Goal: Find specific page/section: Find specific page/section

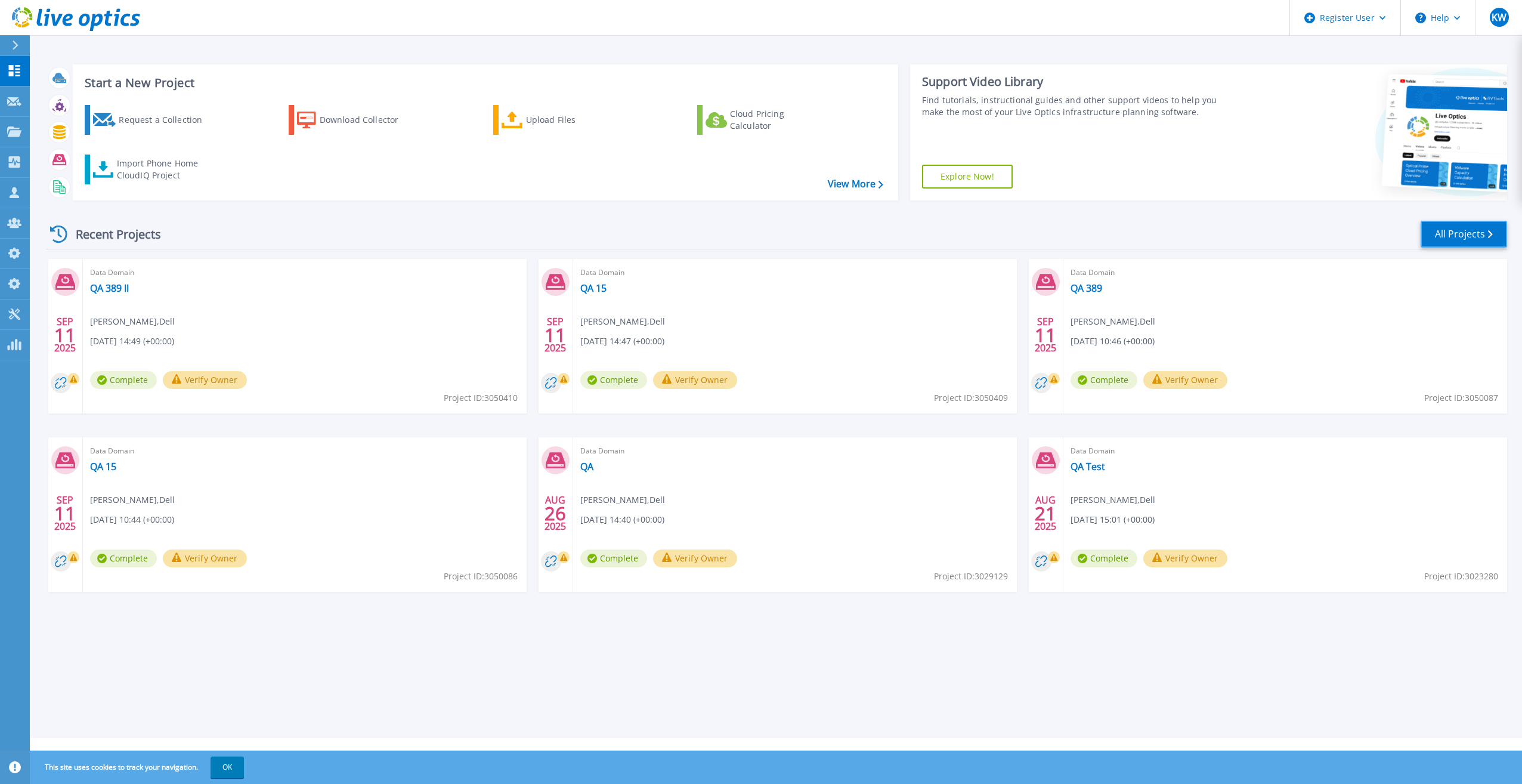
click at [1463, 233] on link "All Projects" at bounding box center [1464, 234] width 86 height 27
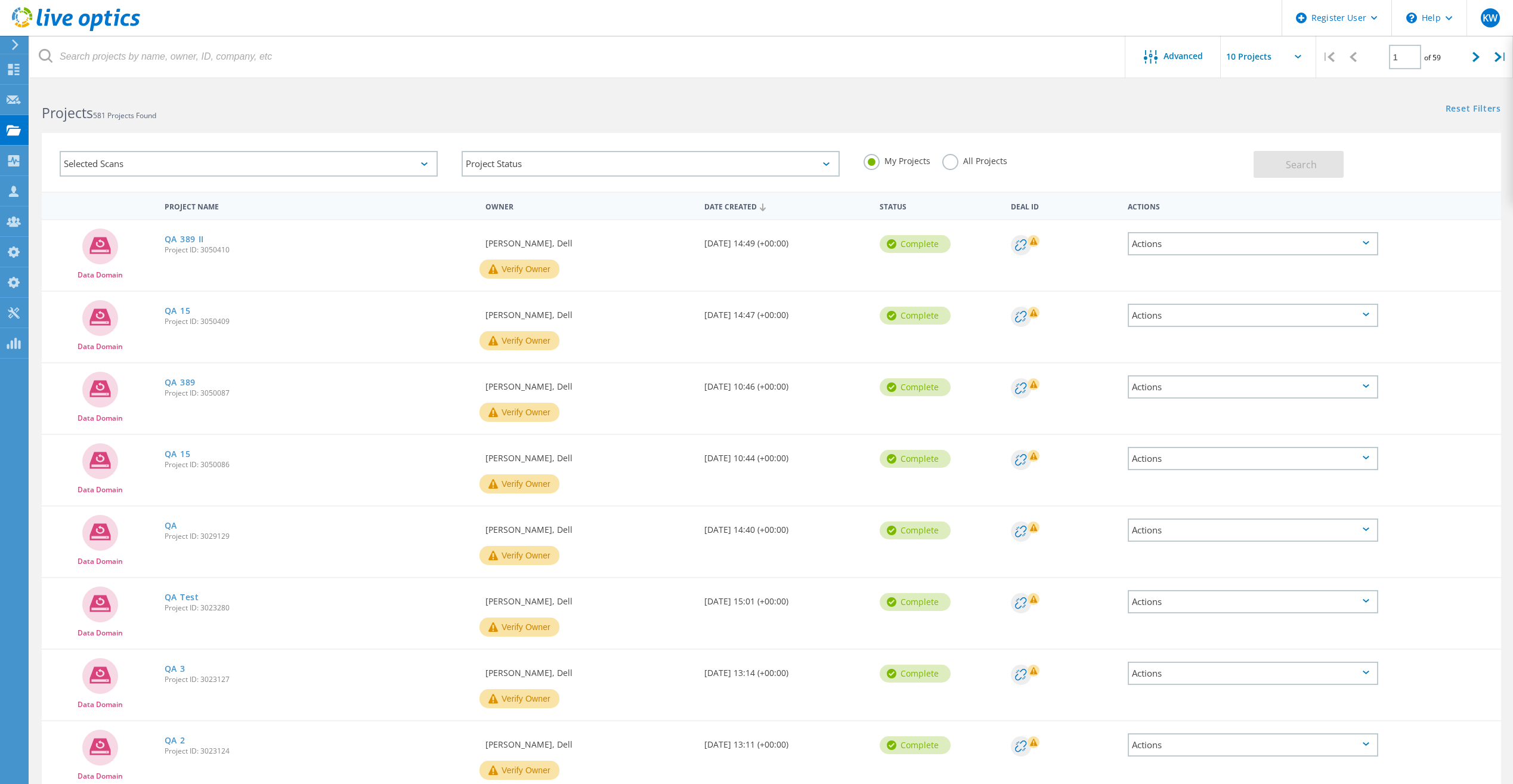
click at [956, 167] on div "All Projects" at bounding box center [974, 162] width 65 height 17
click at [957, 162] on label "All Projects" at bounding box center [974, 159] width 65 height 11
click at [0, 0] on input "All Projects" at bounding box center [0, 0] width 0 height 0
click at [1261, 165] on button "Search" at bounding box center [1298, 164] width 90 height 27
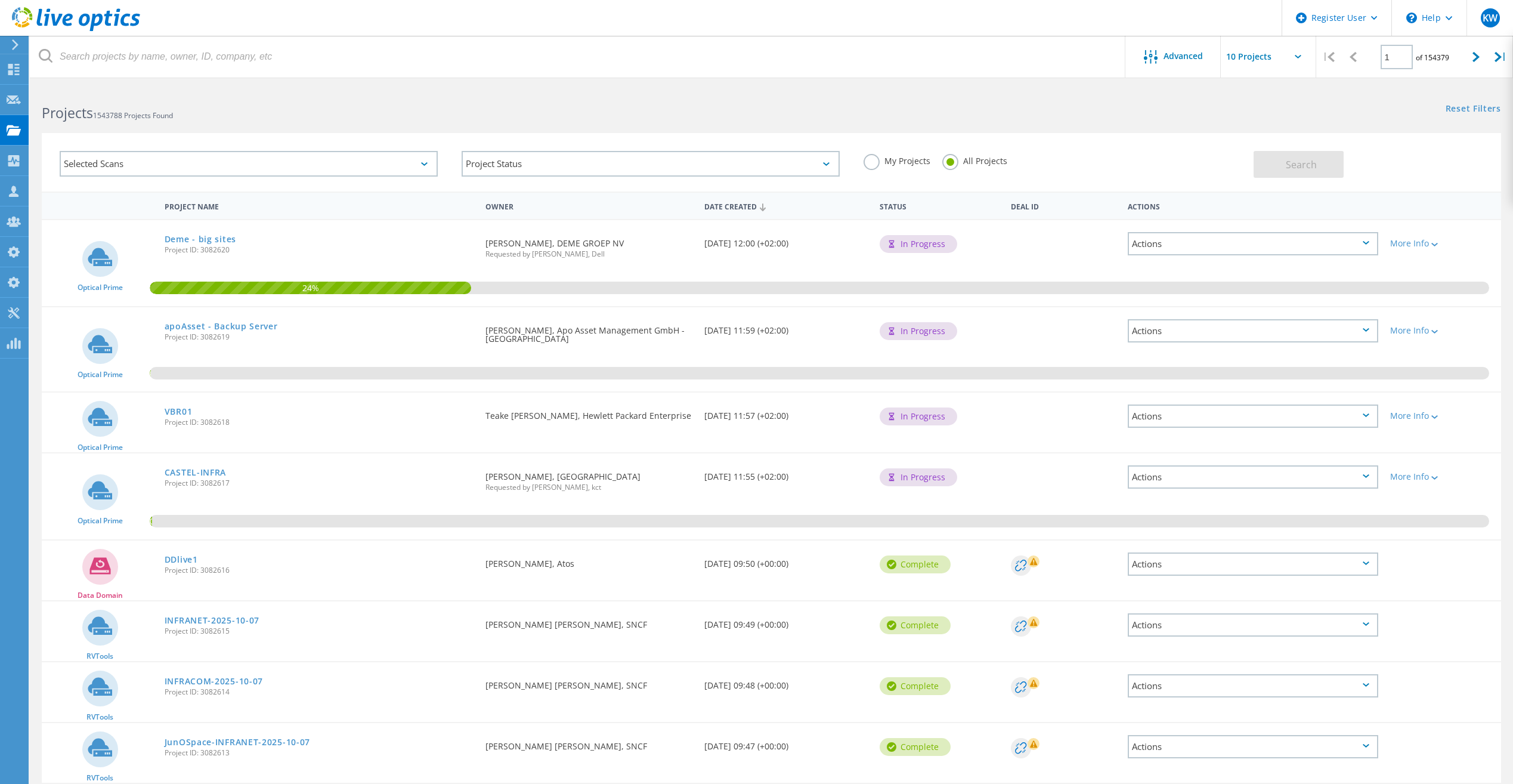
click at [334, 162] on div "Selected Scans" at bounding box center [248, 163] width 378 height 26
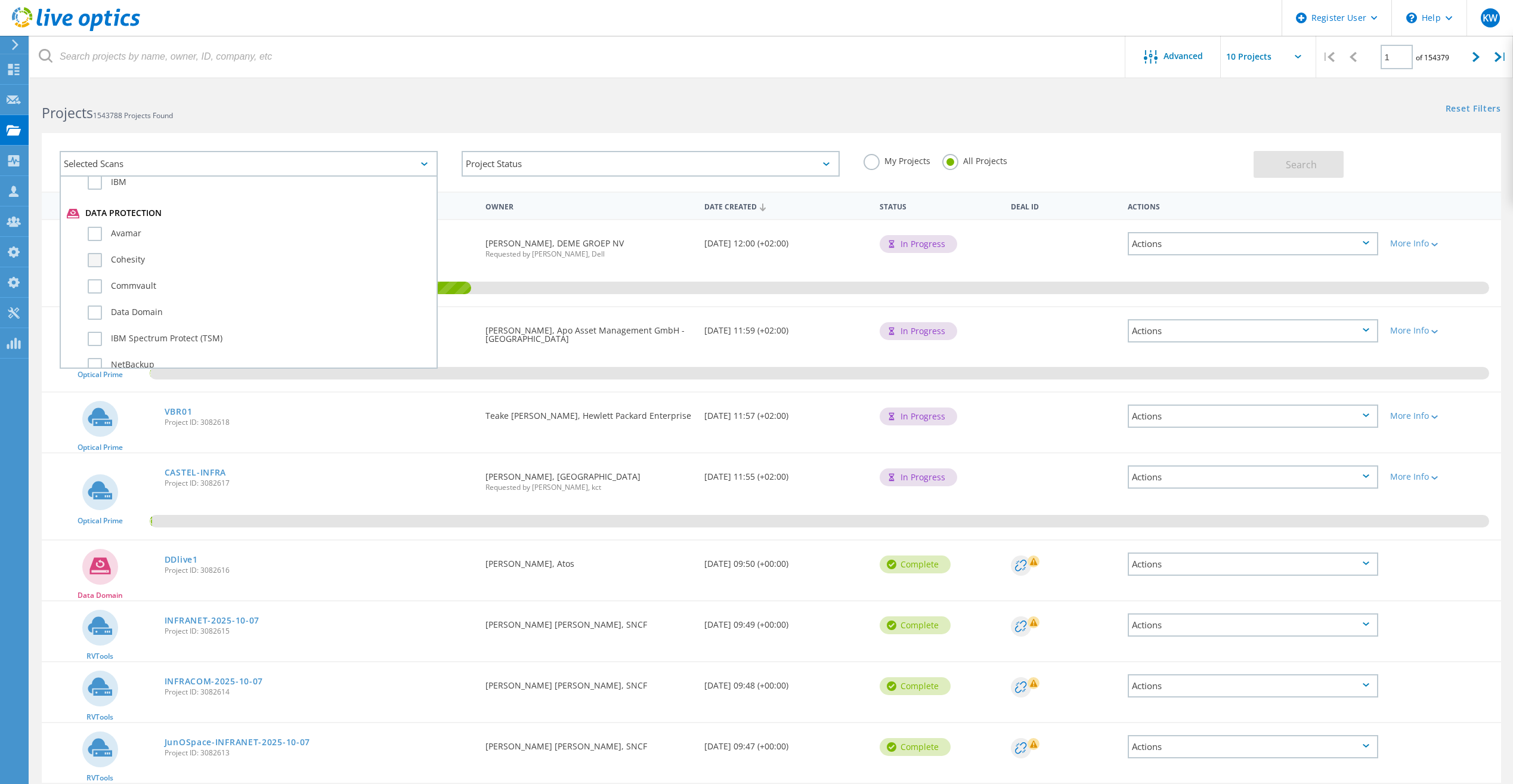
scroll to position [656, 0]
click at [99, 299] on label "Data Domain" at bounding box center [259, 292] width 343 height 14
click at [0, 0] on input "Data Domain" at bounding box center [0, 0] width 0 height 0
click at [745, 120] on h2 "Projects 1543788 Projects Found" at bounding box center [401, 113] width 718 height 19
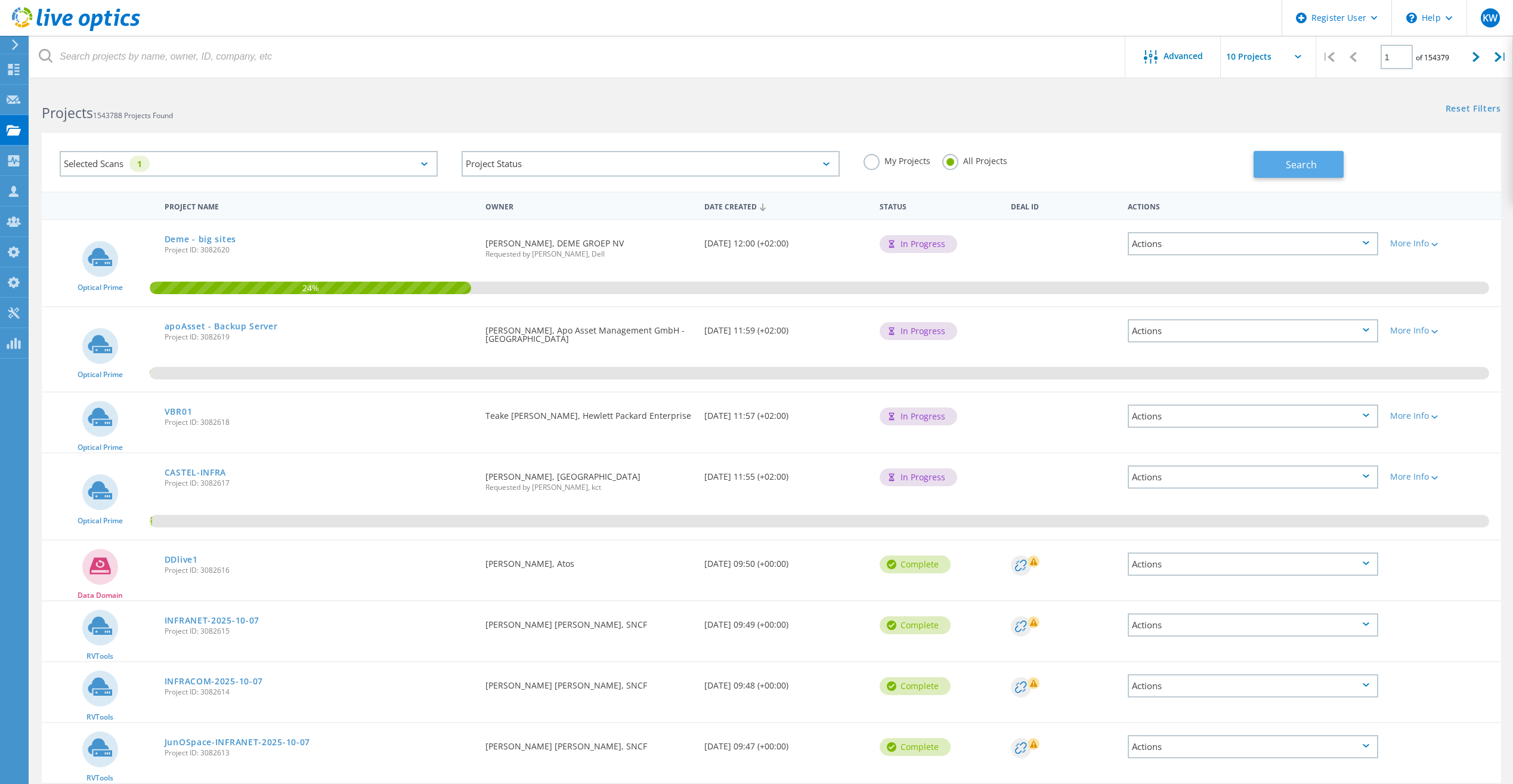
click at [1277, 169] on button "Search" at bounding box center [1298, 164] width 90 height 27
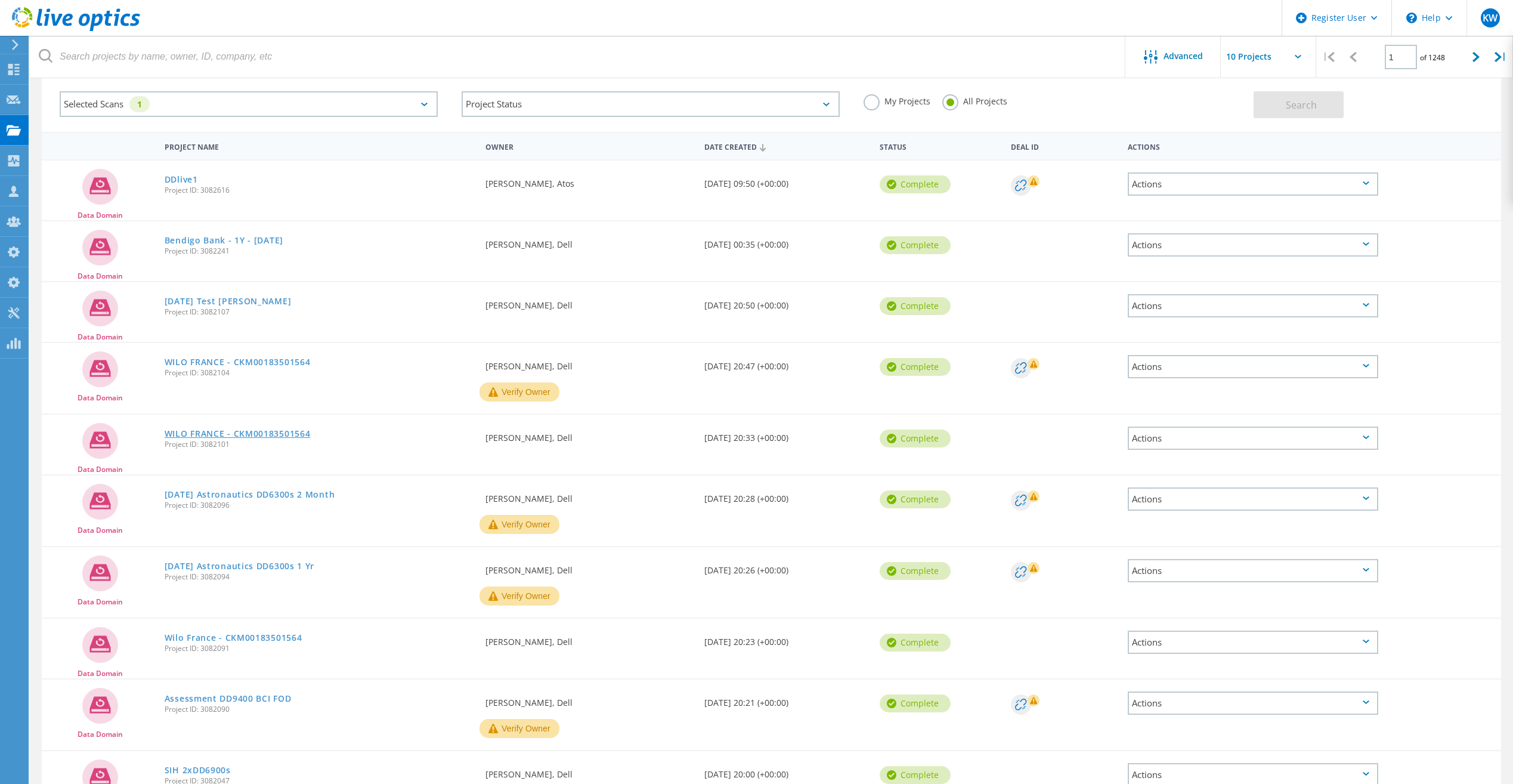
scroll to position [135, 0]
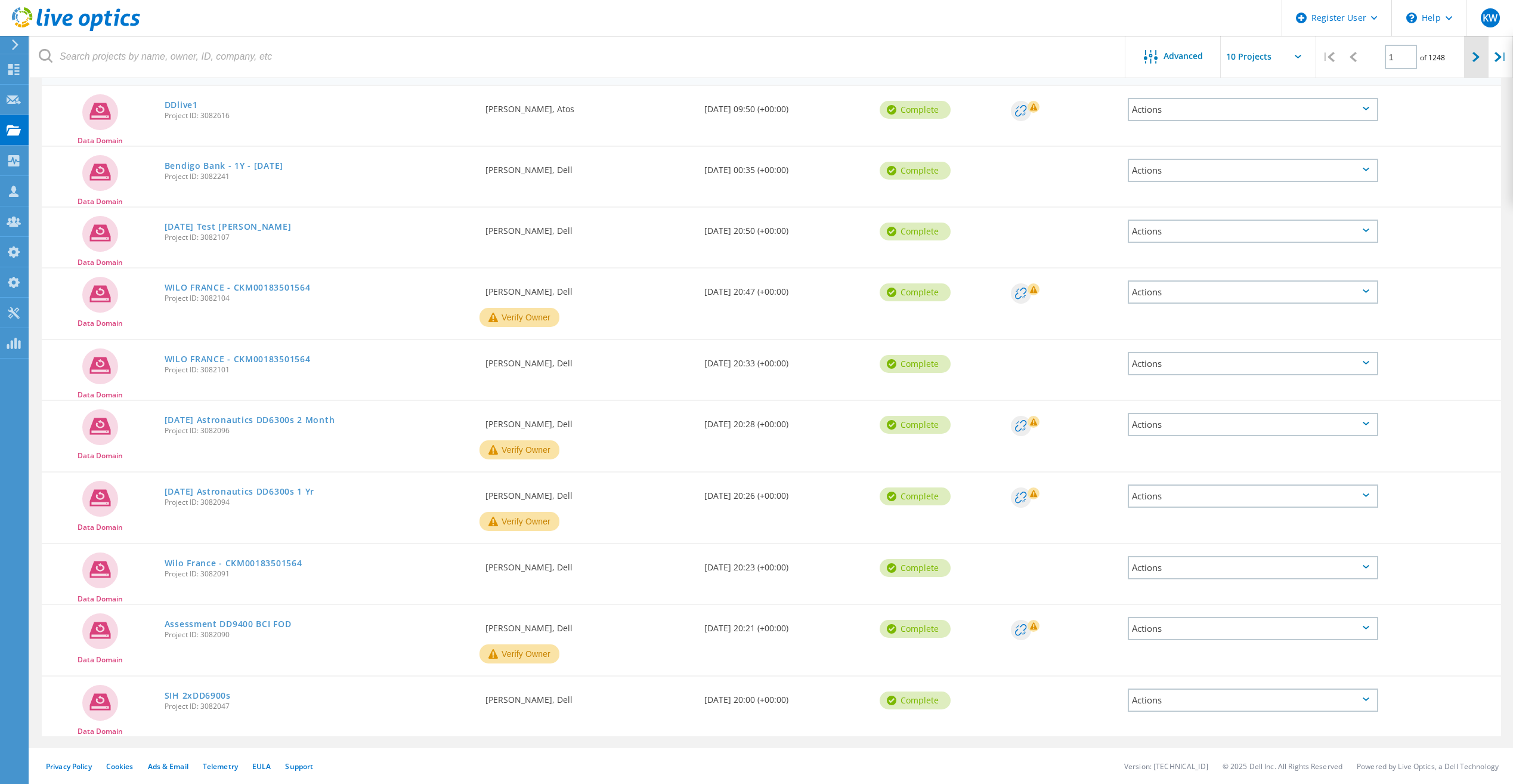
click at [1468, 56] on div at bounding box center [1476, 56] width 25 height 42
type input "2"
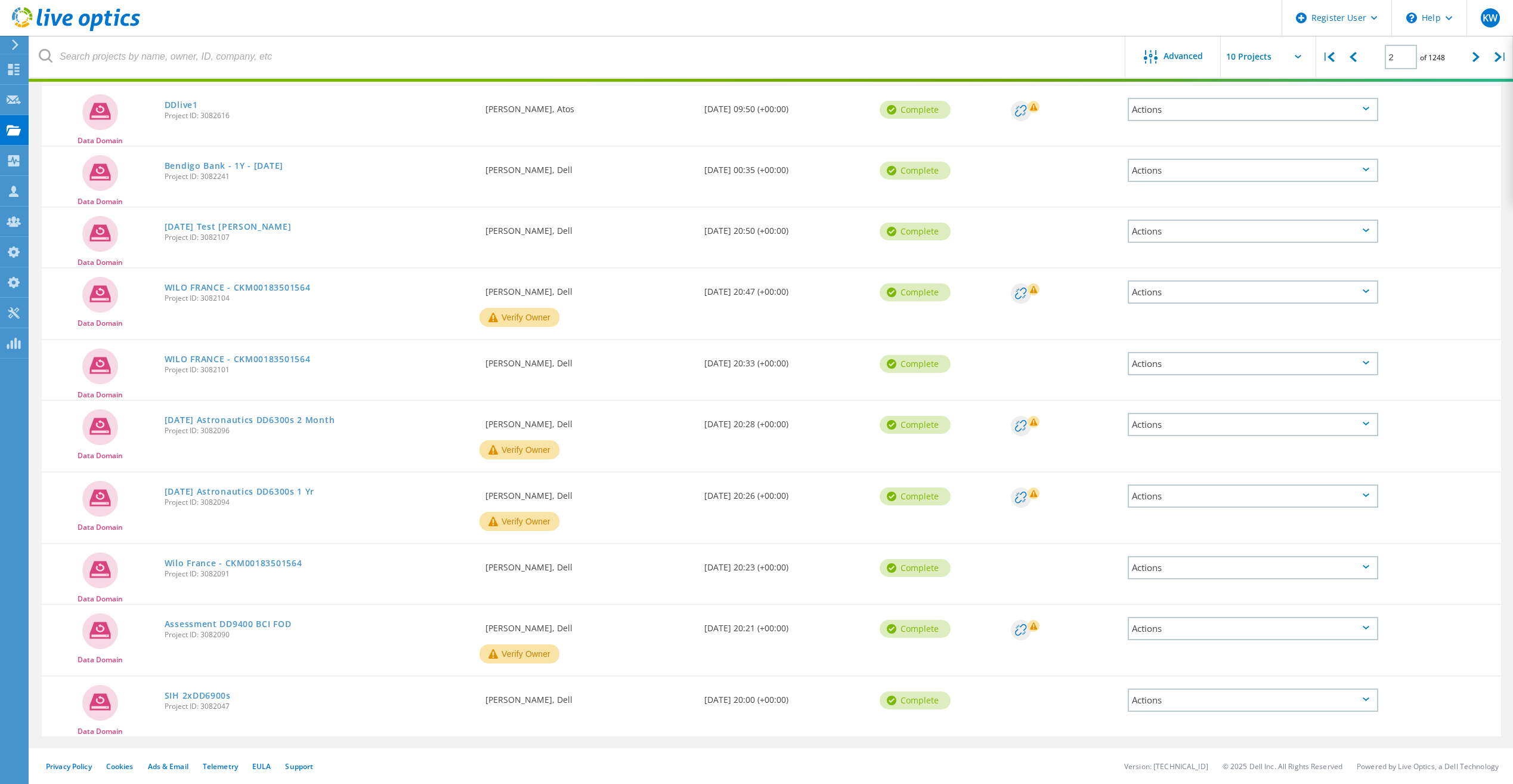
scroll to position [102, 0]
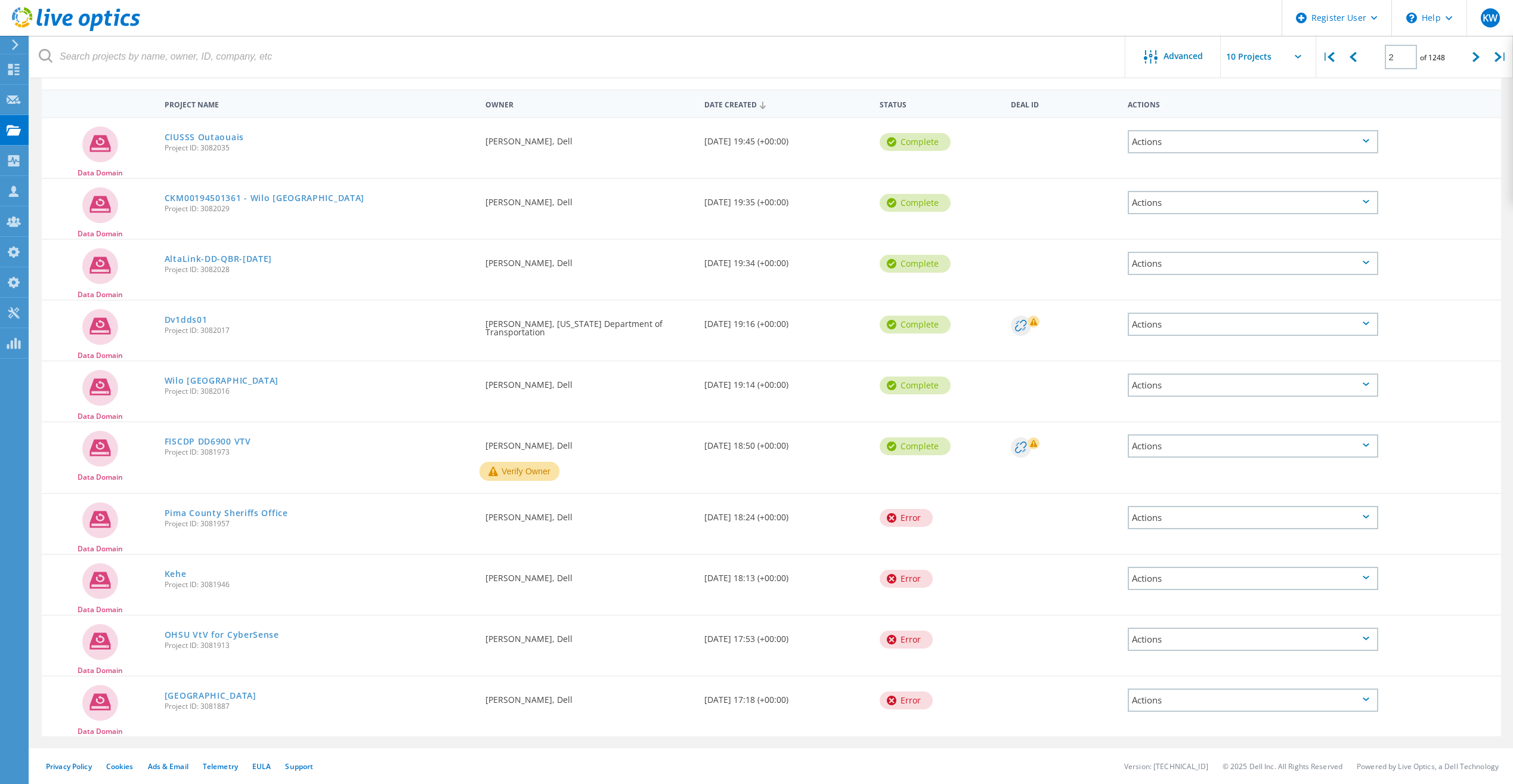
click at [1313, 62] on input "text" at bounding box center [1280, 56] width 120 height 42
click at [1266, 142] on div "Show 40 Projects" at bounding box center [1280, 147] width 118 height 19
type input "Show 40 Projects"
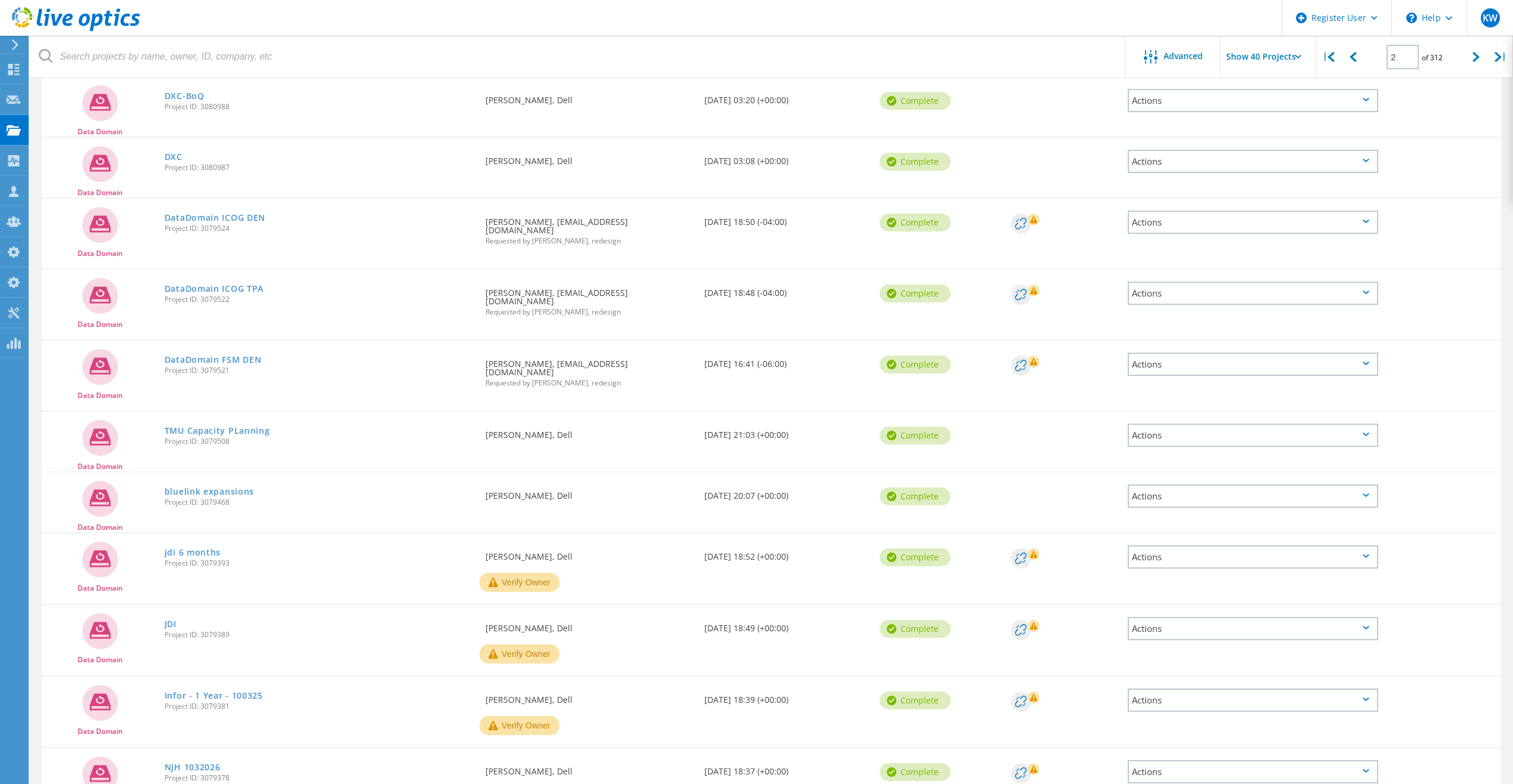
scroll to position [1491, 0]
click at [1347, 54] on div at bounding box center [1352, 56] width 25 height 42
type input "1"
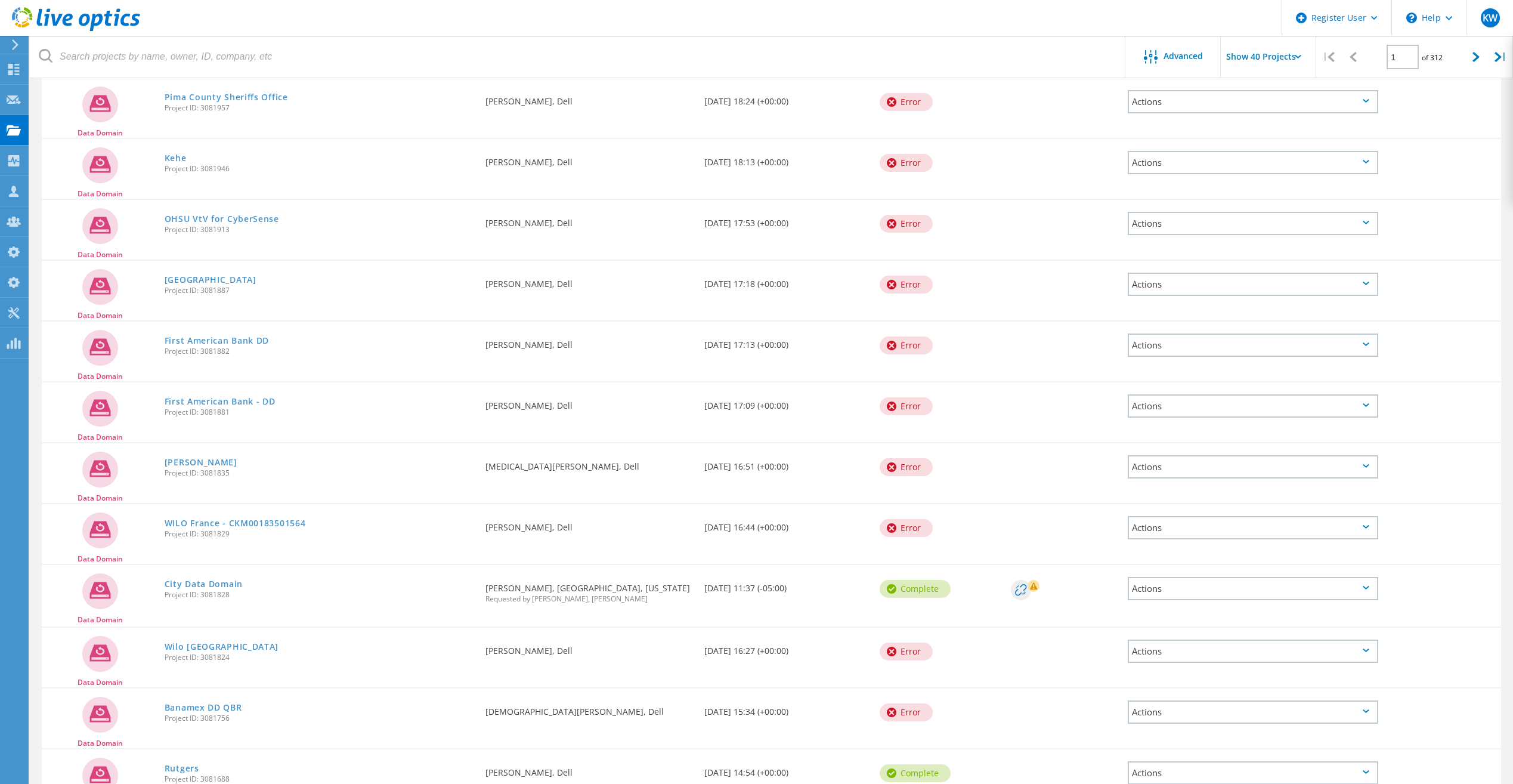
scroll to position [1109, 0]
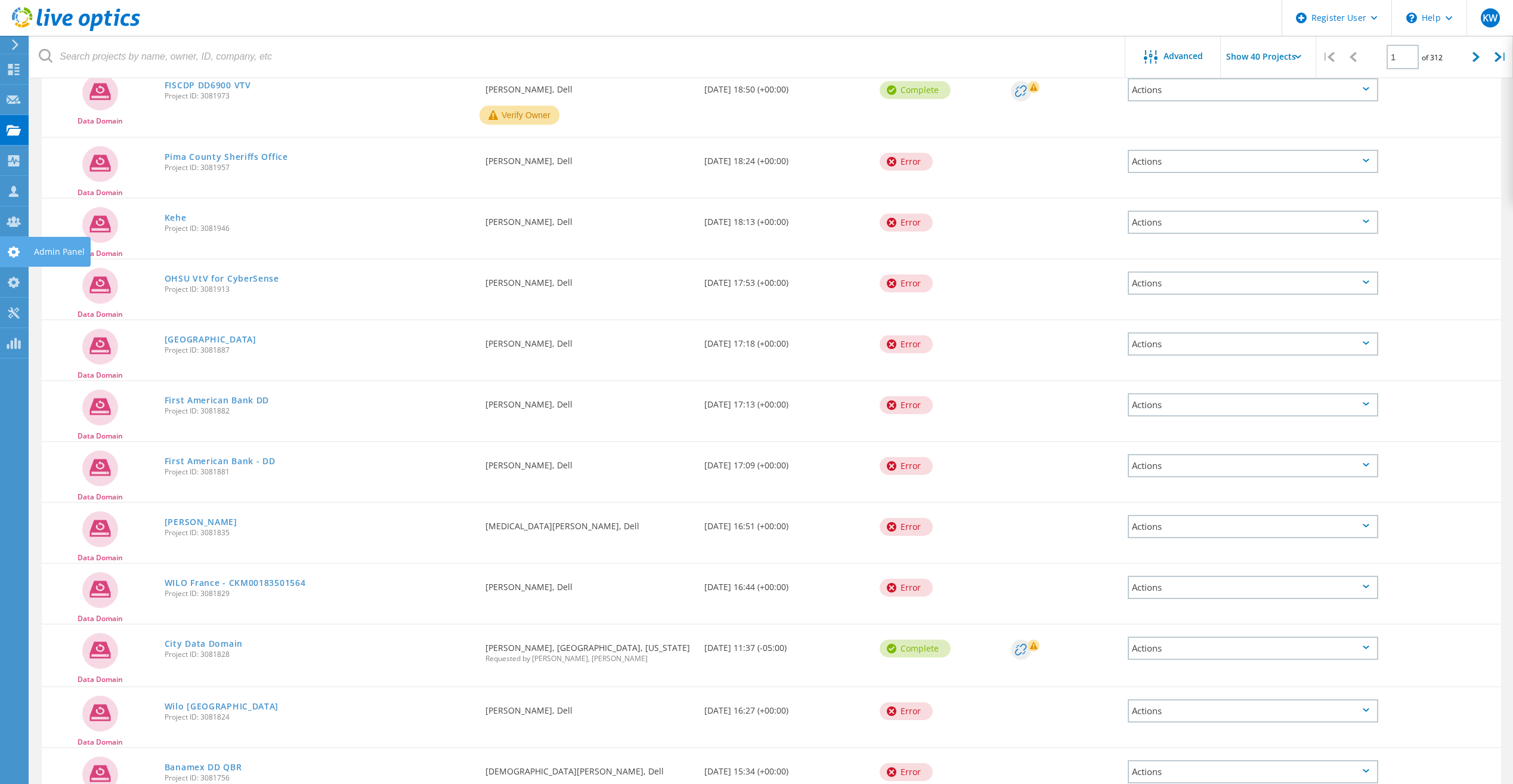
click at [13, 258] on div at bounding box center [13, 253] width 14 height 13
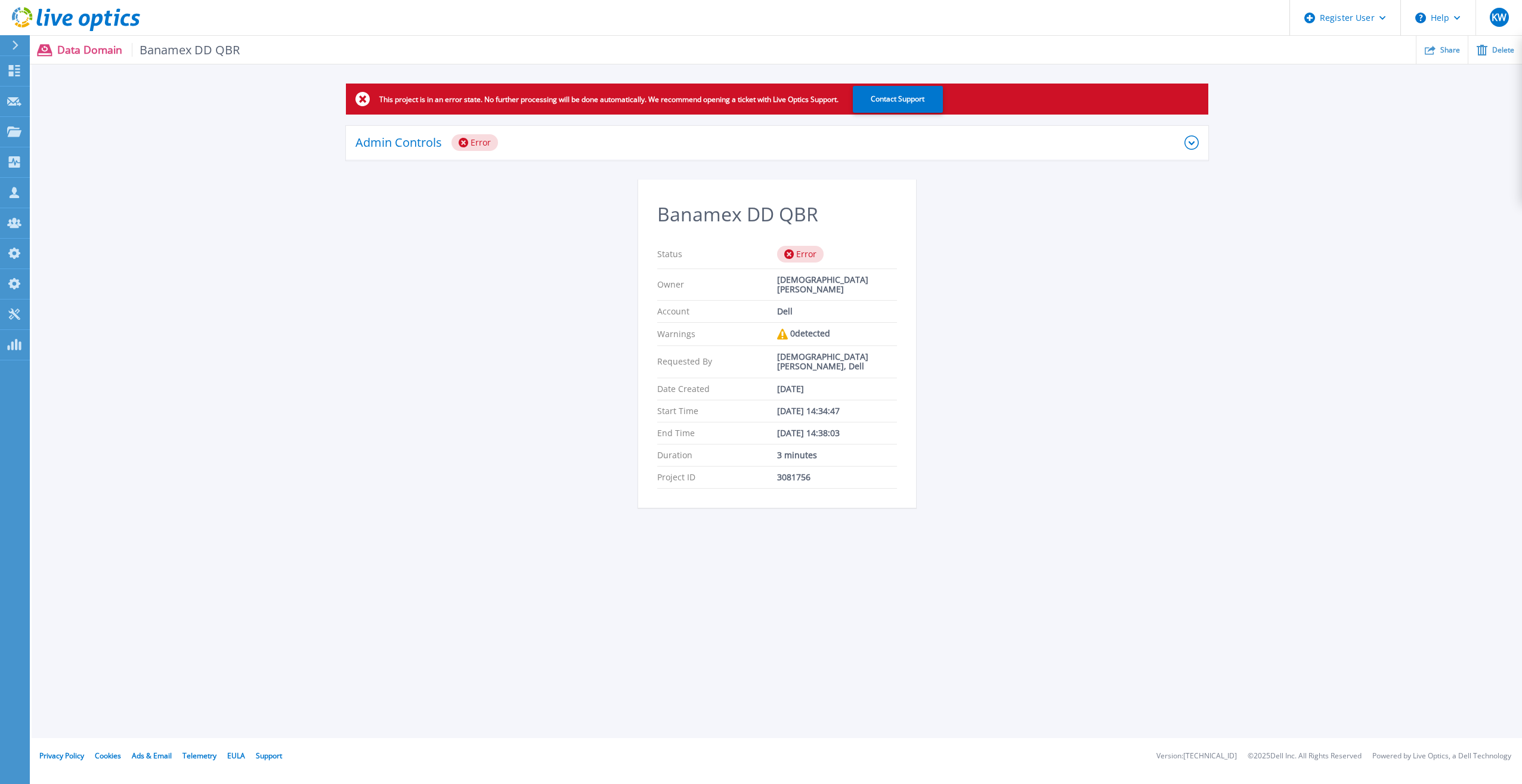
click at [563, 140] on div "Admin Controls Error" at bounding box center [770, 143] width 829 height 16
click at [612, 153] on div "Admin Controls Error" at bounding box center [777, 143] width 863 height 35
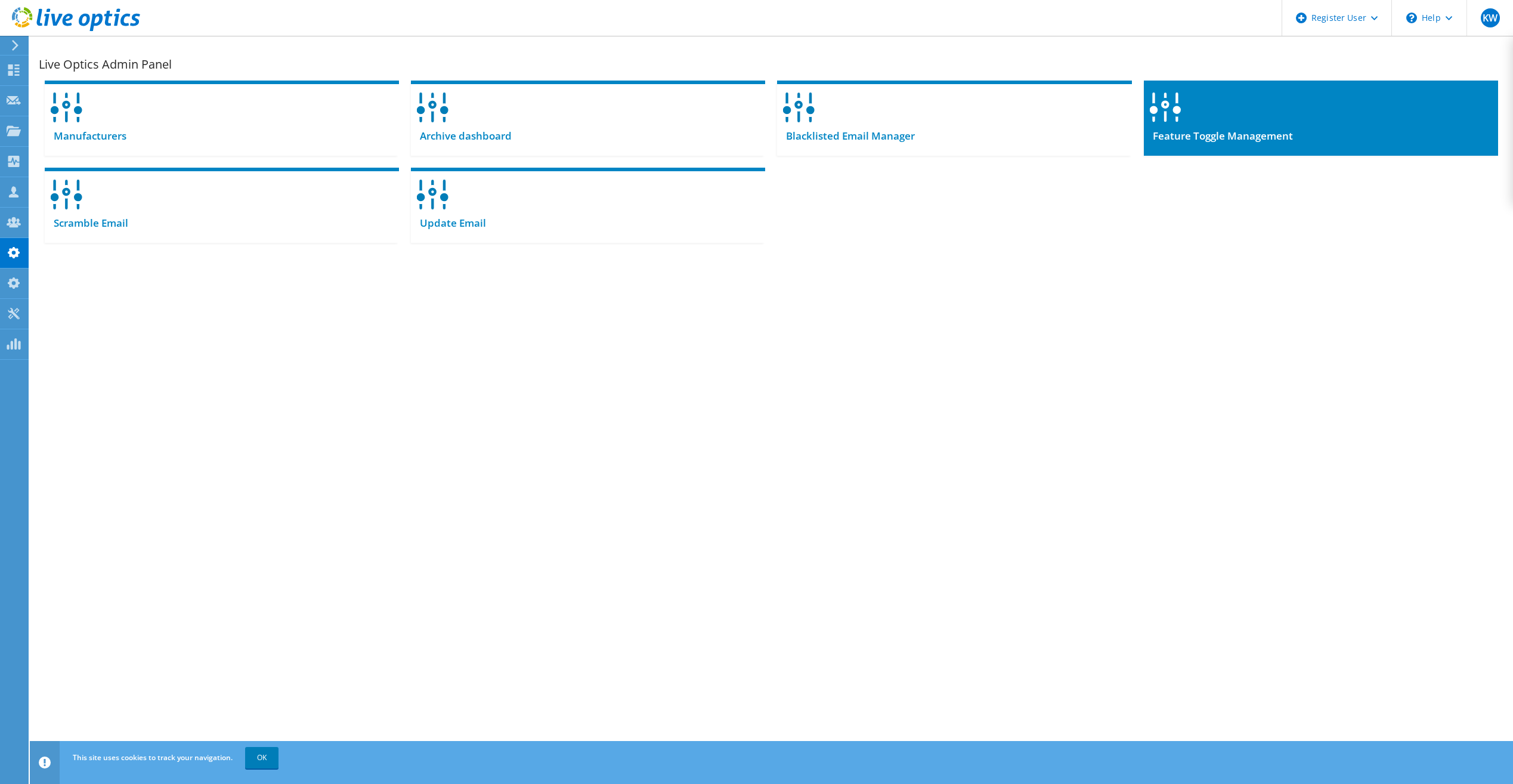
click at [1276, 140] on span "Feature Toggle Management" at bounding box center [1218, 136] width 149 height 13
